Goal: Task Accomplishment & Management: Complete application form

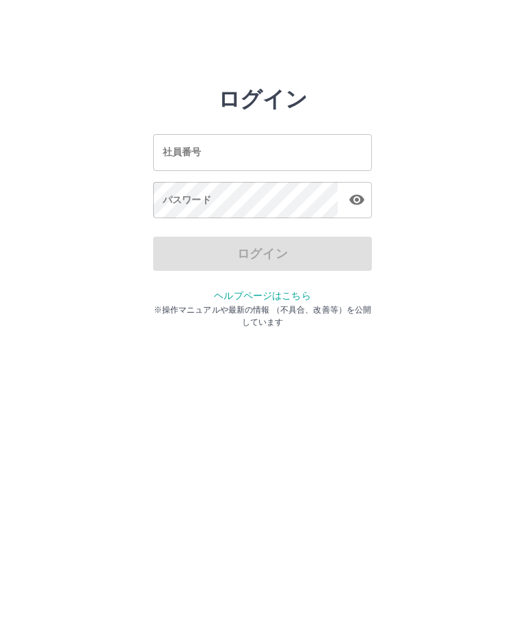
click at [211, 155] on input "社員番号" at bounding box center [262, 152] width 219 height 36
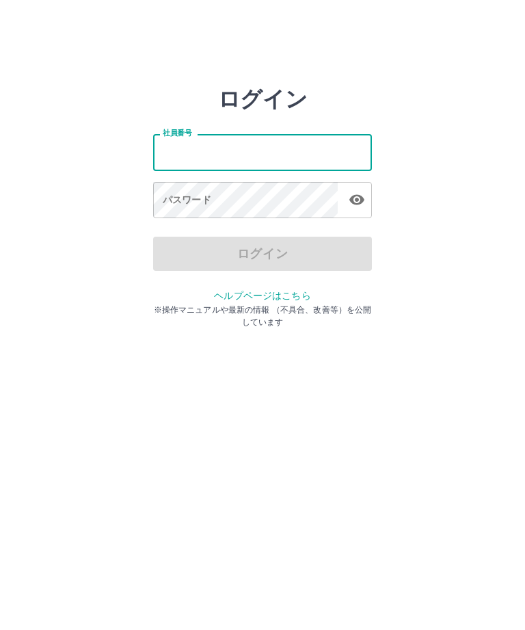
click at [0, 305] on html "ログイン 社員番号 社員番号 パスワード パスワード ログイン ヘルプページはこちら ※操作マニュアルや最新の情報 （不具合、改善等）を公開しています" at bounding box center [262, 152] width 525 height 305
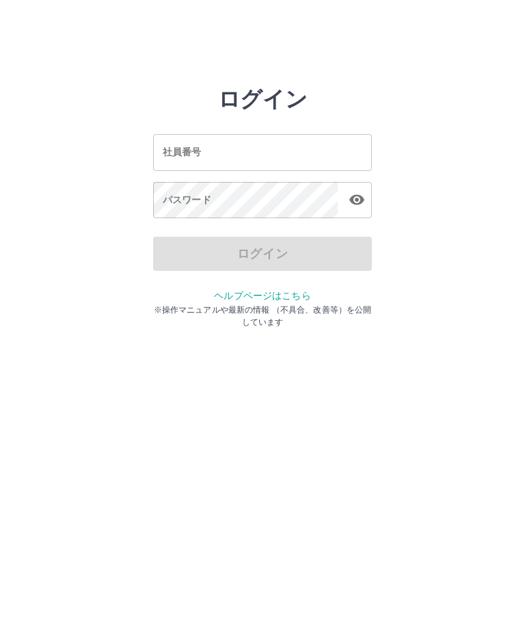
click at [227, 153] on input "社員番号" at bounding box center [262, 152] width 219 height 36
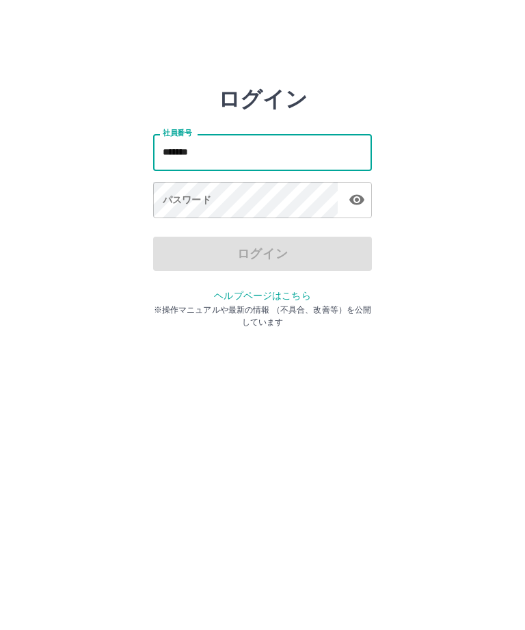
type input "*******"
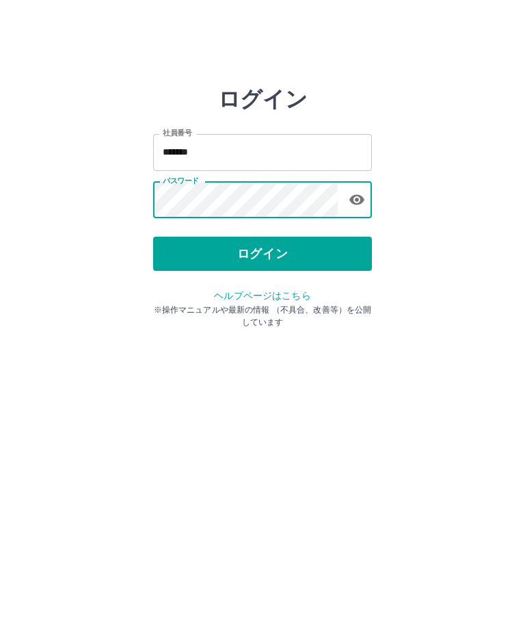
click at [278, 261] on button "ログイン" at bounding box center [262, 254] width 219 height 34
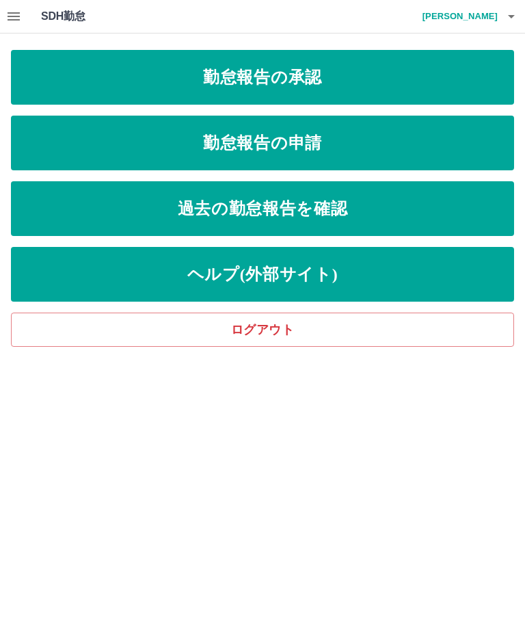
click at [330, 133] on link "勤怠報告の申請" at bounding box center [263, 143] width 504 height 55
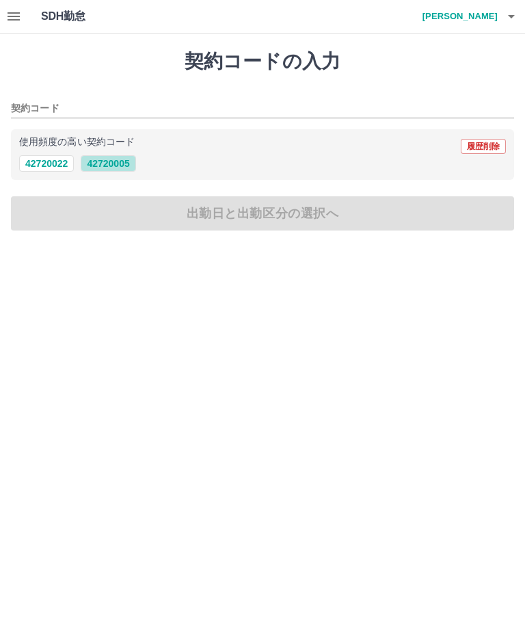
click at [114, 167] on button "42720005" at bounding box center [108, 163] width 55 height 16
type input "********"
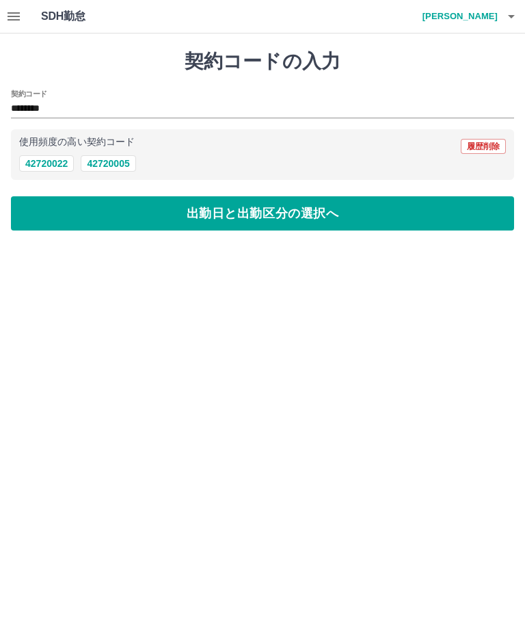
click at [249, 217] on button "出勤日と出勤区分の選択へ" at bounding box center [263, 213] width 504 height 34
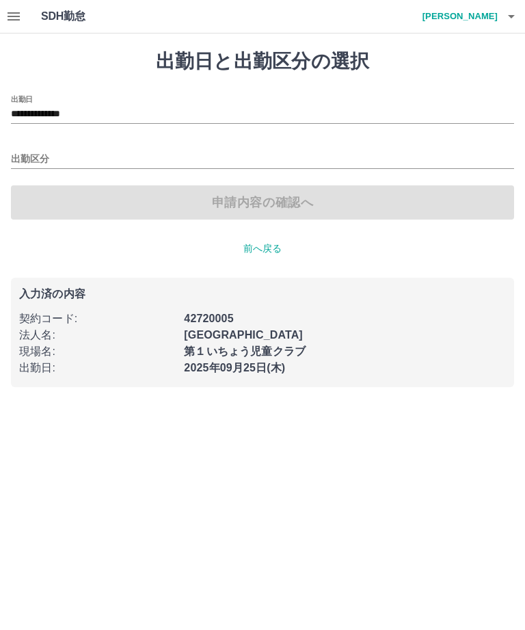
click at [33, 154] on input "出勤区分" at bounding box center [263, 159] width 504 height 17
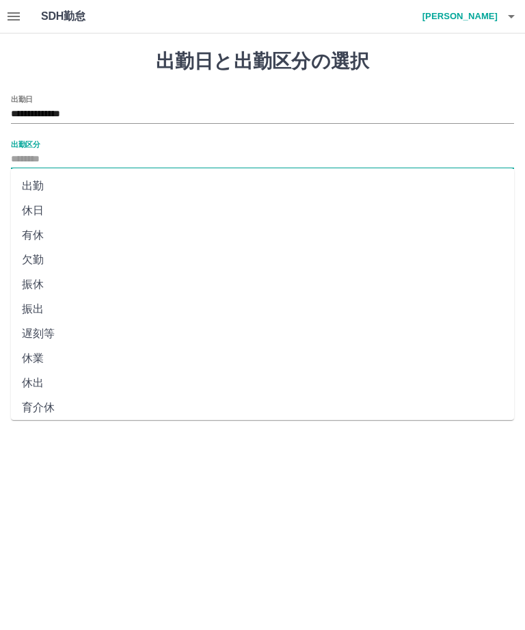
click at [63, 186] on li "出勤" at bounding box center [263, 186] width 504 height 25
type input "**"
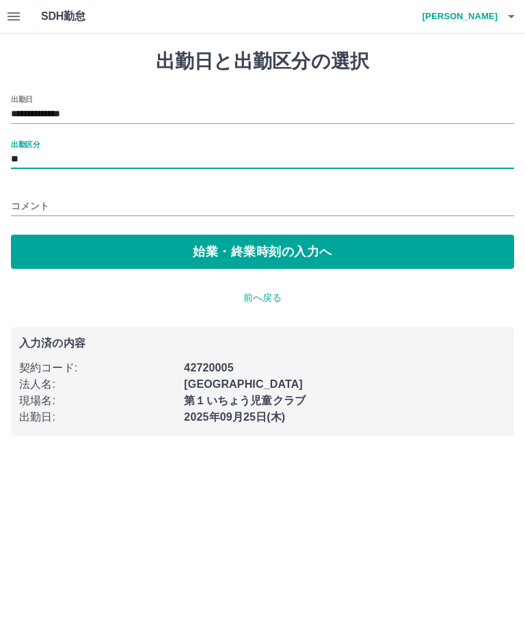
click at [218, 252] on button "始業・終業時刻の入力へ" at bounding box center [263, 252] width 504 height 34
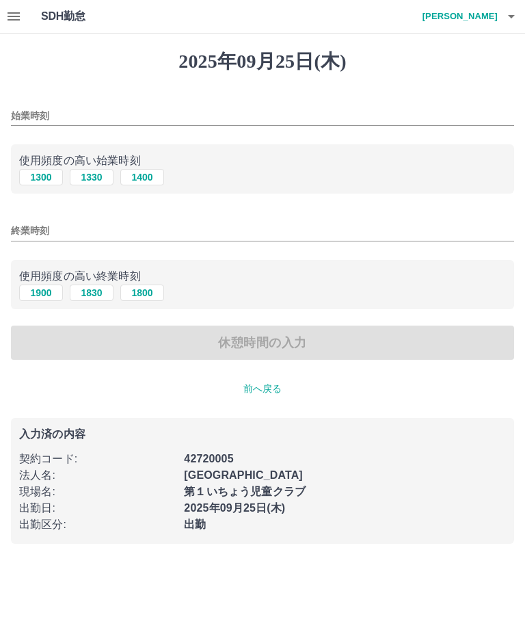
click at [44, 177] on button "1300" at bounding box center [41, 177] width 44 height 16
type input "****"
click at [40, 296] on button "1900" at bounding box center [41, 293] width 44 height 16
type input "****"
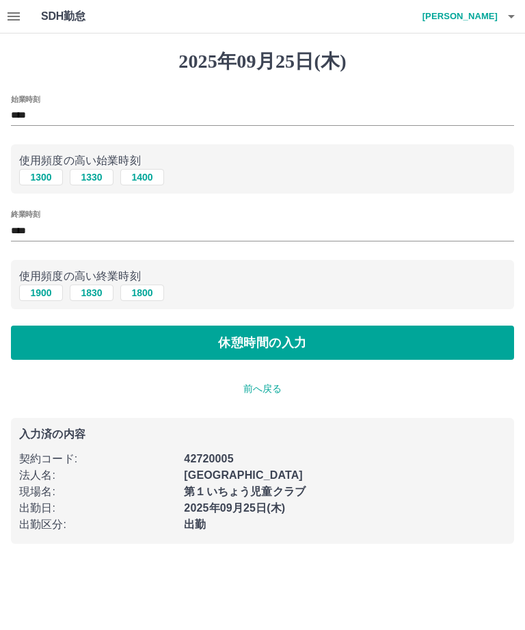
click at [257, 346] on button "休憩時間の入力" at bounding box center [263, 343] width 504 height 34
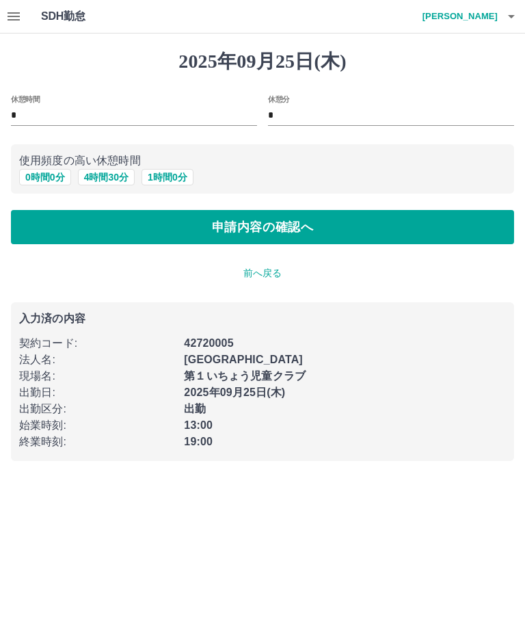
click at [37, 173] on button "0 時間 0 分" at bounding box center [45, 177] width 52 height 16
click at [271, 222] on button "申請内容の確認へ" at bounding box center [263, 227] width 504 height 34
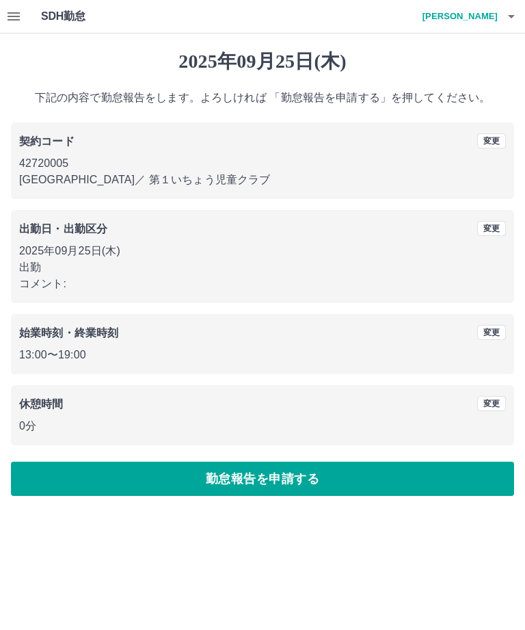
click at [259, 479] on button "勤怠報告を申請する" at bounding box center [263, 479] width 504 height 34
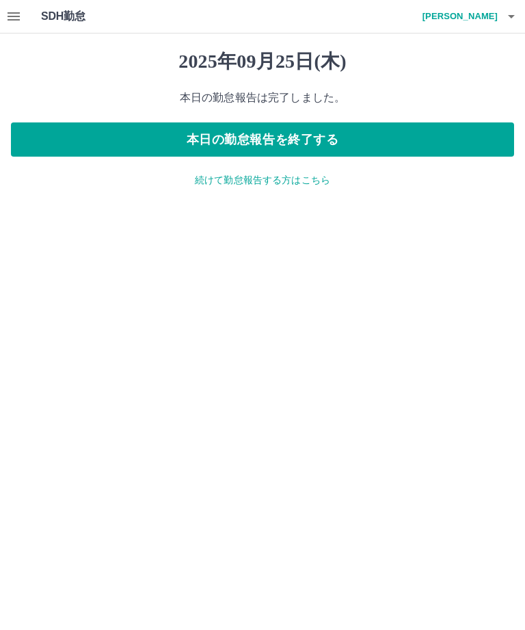
click at [281, 136] on button "本日の勤怠報告を終了する" at bounding box center [263, 139] width 504 height 34
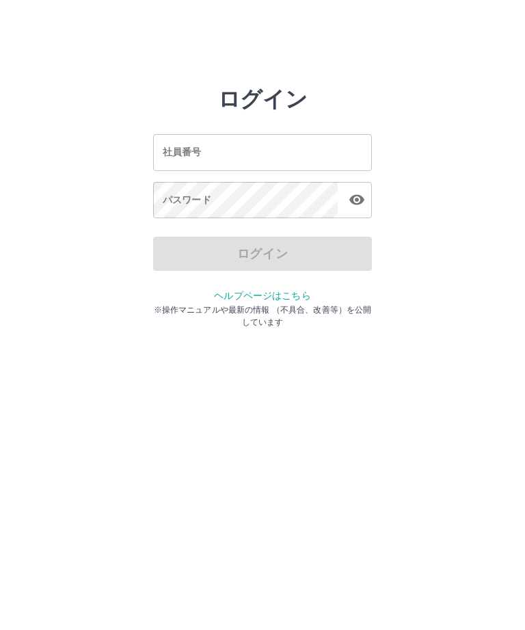
click at [207, 157] on input "社員番号" at bounding box center [262, 152] width 219 height 36
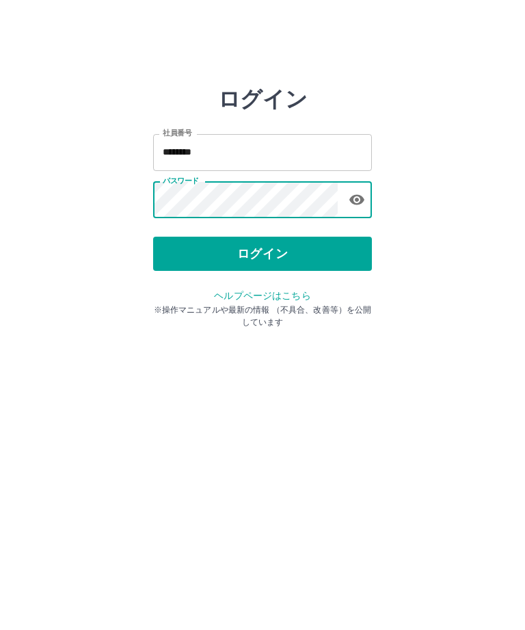
click at [274, 254] on button "ログイン" at bounding box center [262, 254] width 219 height 34
click at [279, 257] on button "ログイン" at bounding box center [262, 254] width 219 height 34
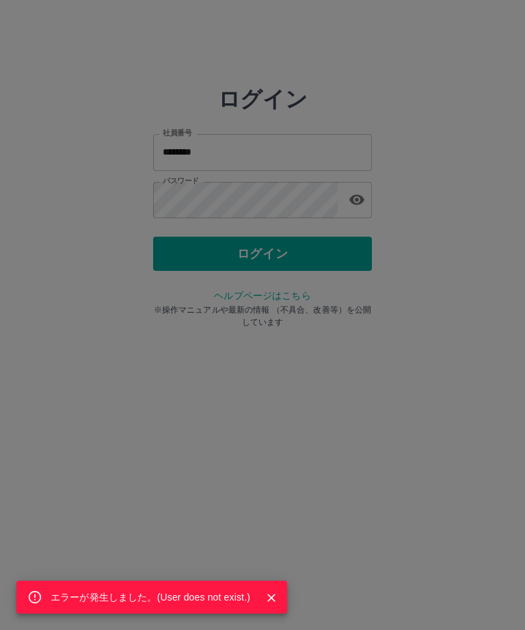
click at [233, 165] on div "エラーが発生しました。( User does not exist. )" at bounding box center [262, 315] width 525 height 630
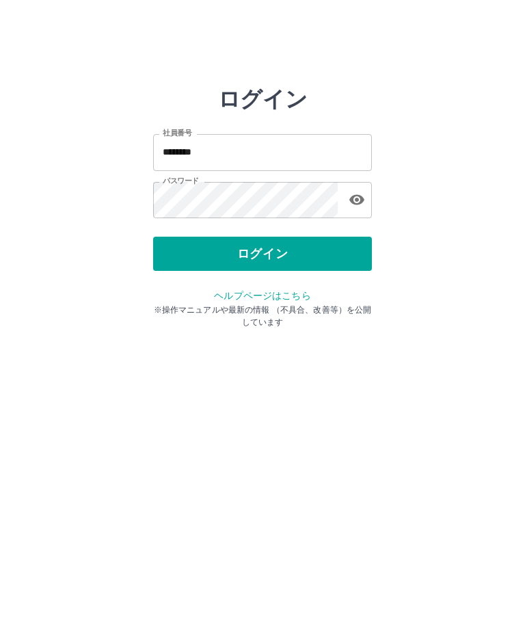
click at [230, 151] on input "********" at bounding box center [262, 152] width 219 height 36
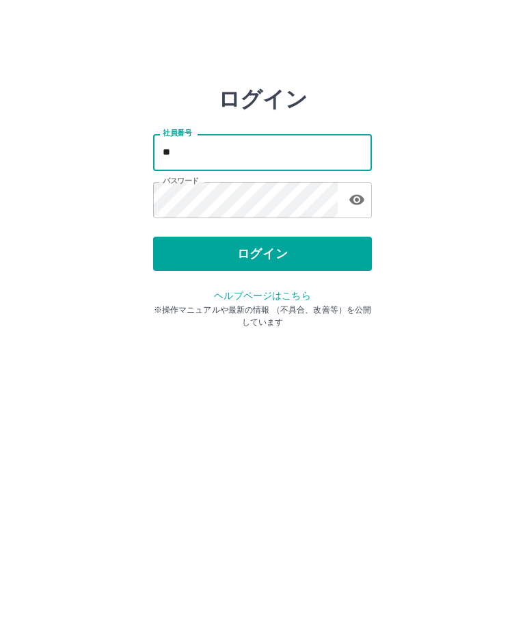
type input "*"
type input "*******"
click at [279, 267] on button "ログイン" at bounding box center [262, 254] width 219 height 34
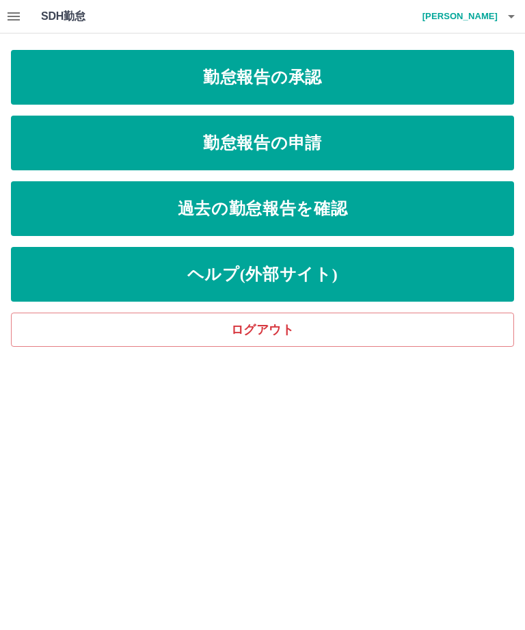
click at [328, 86] on link "勤怠報告の承認" at bounding box center [263, 77] width 504 height 55
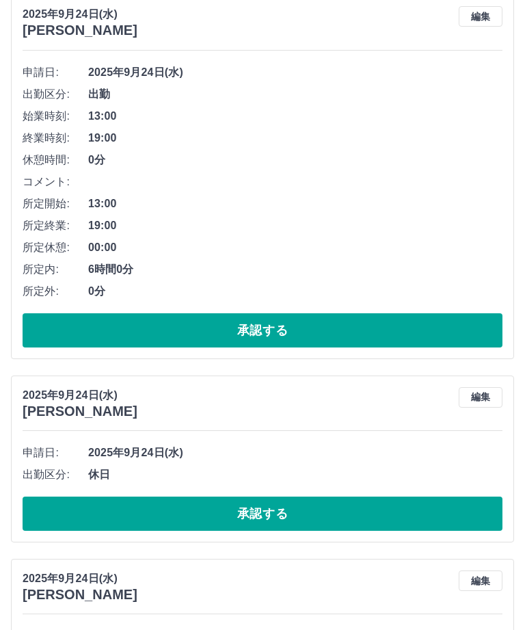
scroll to position [1191, 0]
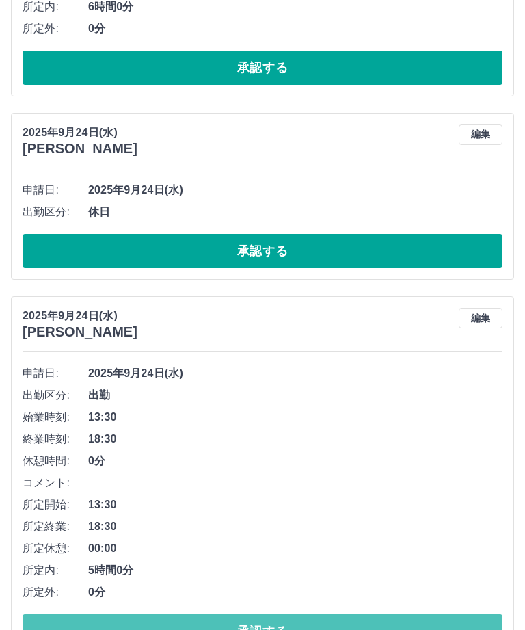
click at [302, 629] on button "承認する" at bounding box center [263, 631] width 480 height 34
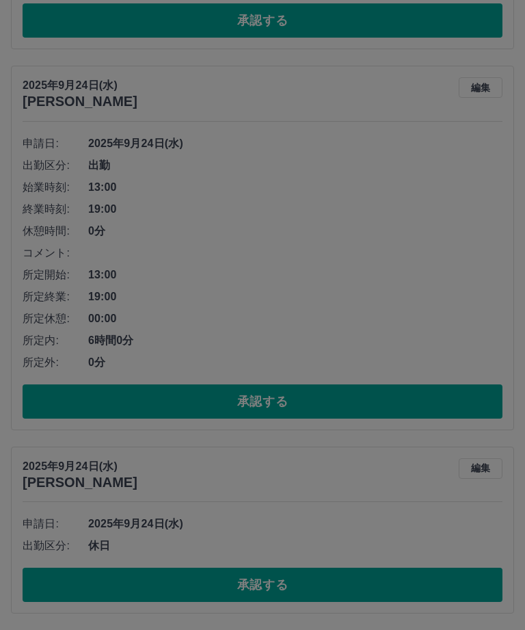
scroll to position [810, 0]
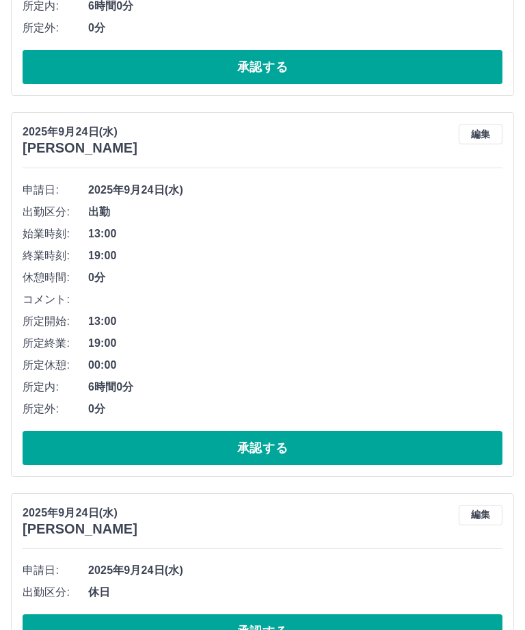
click at [307, 629] on button "承認する" at bounding box center [263, 631] width 480 height 34
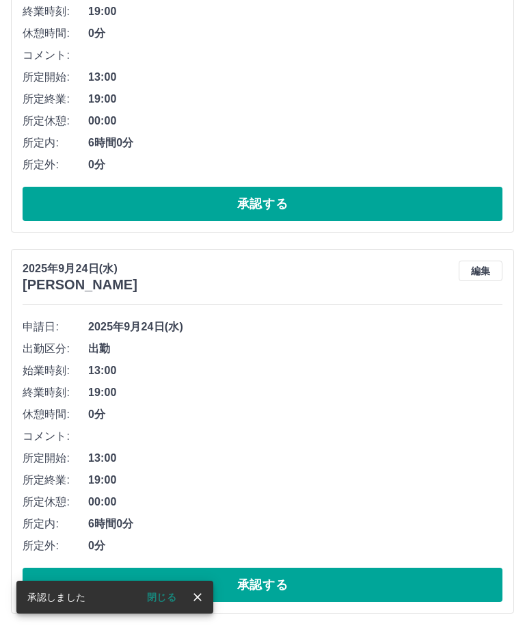
scroll to position [627, 0]
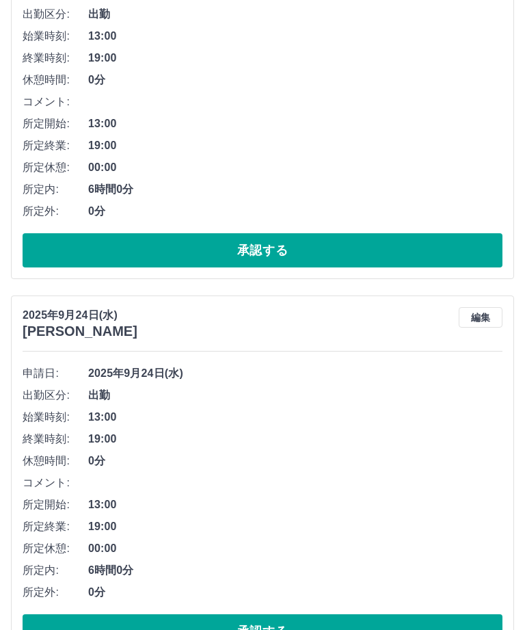
click at [302, 629] on button "承認する" at bounding box center [263, 631] width 480 height 34
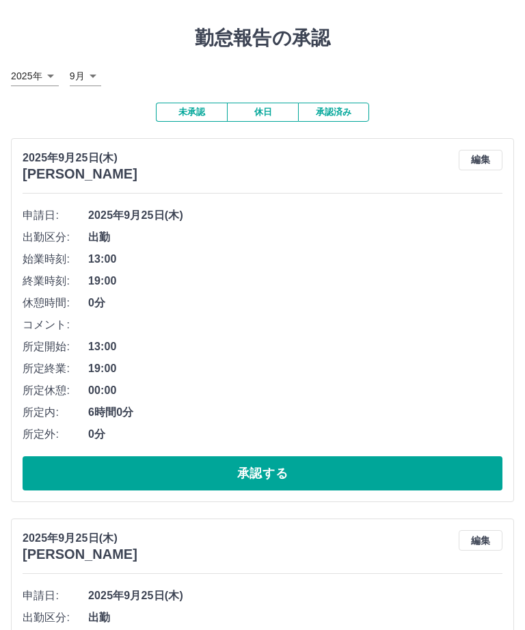
scroll to position [0, 0]
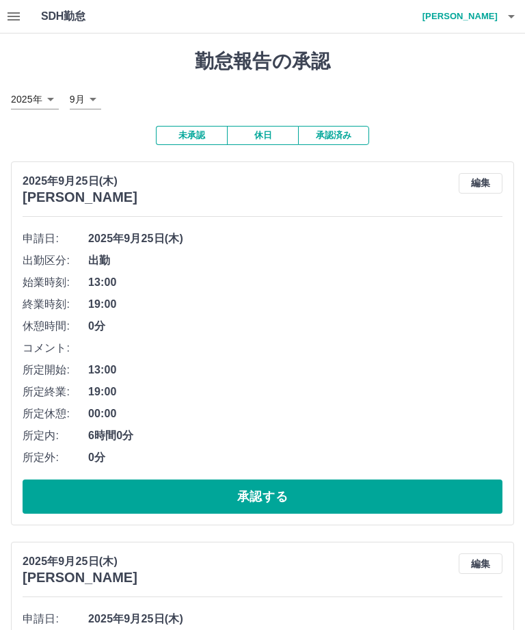
click at [491, 22] on h4 "武田　眞由美" at bounding box center [457, 16] width 82 height 33
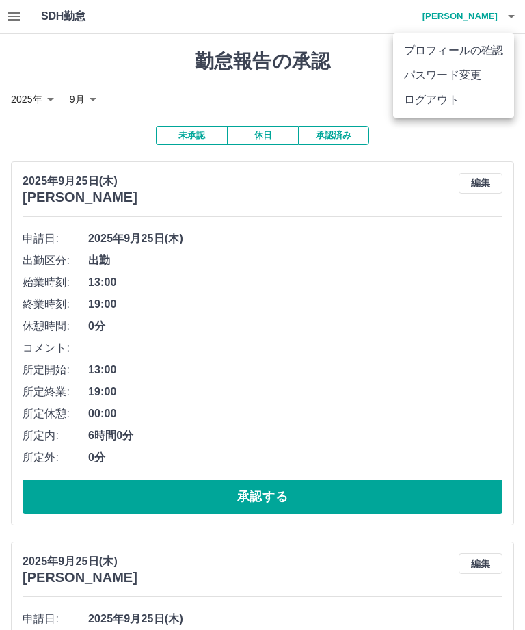
click at [441, 101] on li "ログアウト" at bounding box center [453, 100] width 121 height 25
